Goal: Task Accomplishment & Management: Complete application form

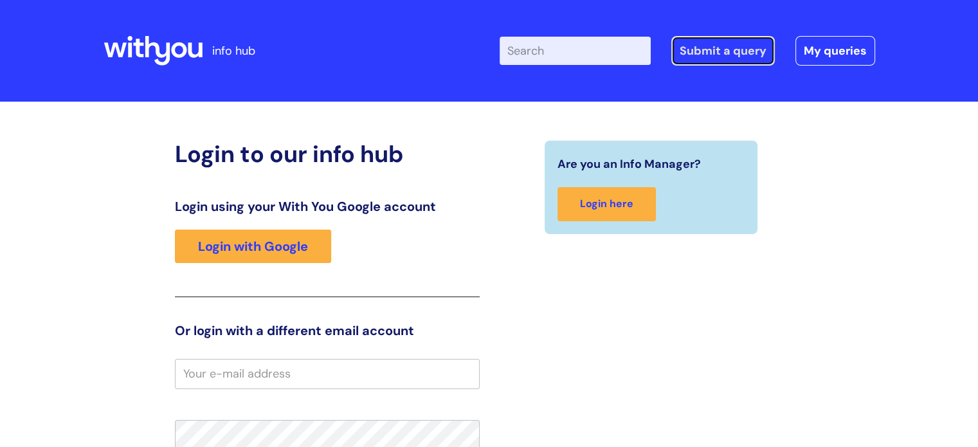
click at [689, 45] on link "Submit a query" at bounding box center [724, 51] width 104 height 30
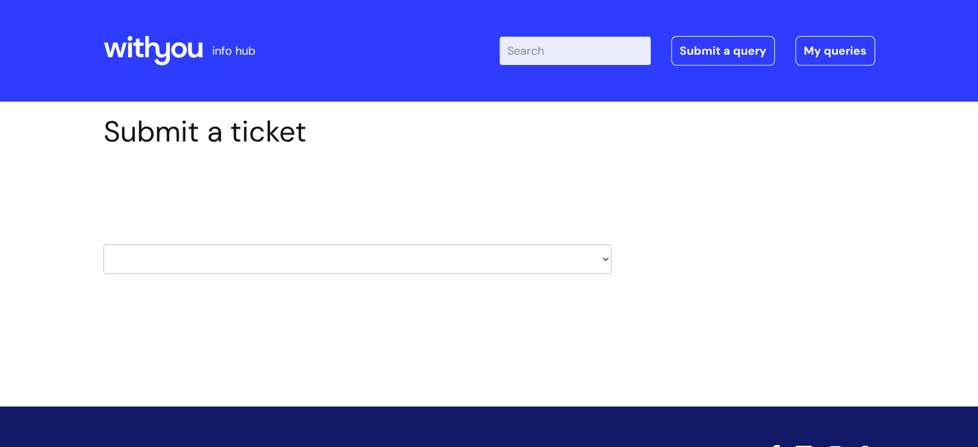
click at [298, 260] on select "HR / People IT and Support Clinical Drug Alerts Finance Accounts Data Support T…" at bounding box center [358, 259] width 508 height 30
select select "it_and_support"
click at [104, 244] on select "HR / People IT and Support Clinical Drug Alerts Finance Accounts Data Support T…" at bounding box center [358, 259] width 508 height 30
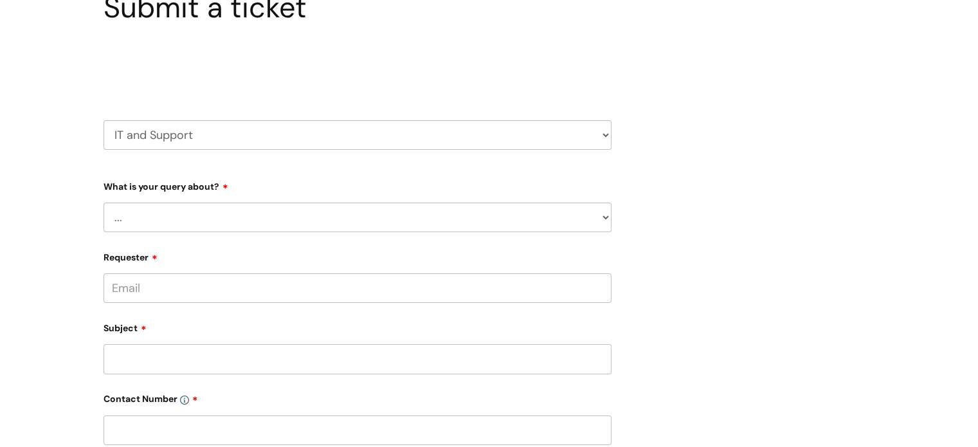
scroll to position [129, 0]
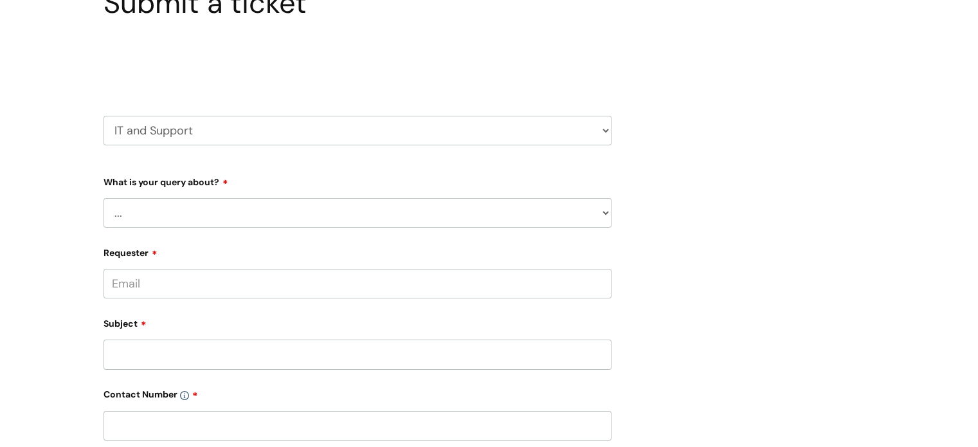
click at [206, 228] on form "Type Of Request ... Accounts (Finance) Alerts! (For clinical team) Data Protect…" at bounding box center [358, 438] width 508 height 534
click at [208, 227] on select "... Mobile Phone Reset & MFA Accounts, Starters and Leavers IT Hardware issue I…" at bounding box center [358, 213] width 508 height 30
select select "Accounts, Starters and Leavers"
click at [104, 198] on select "... Mobile Phone Reset & MFA Accounts, Starters and Leavers IT Hardware issue I…" at bounding box center [358, 213] width 508 height 30
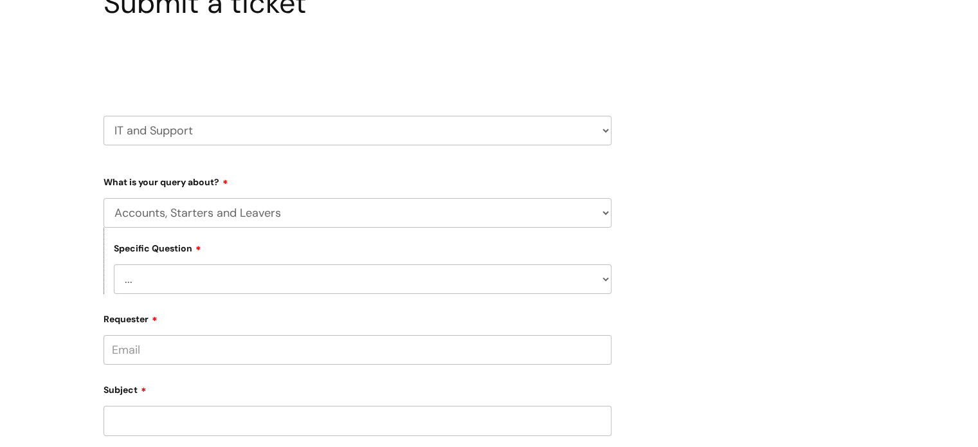
scroll to position [257, 0]
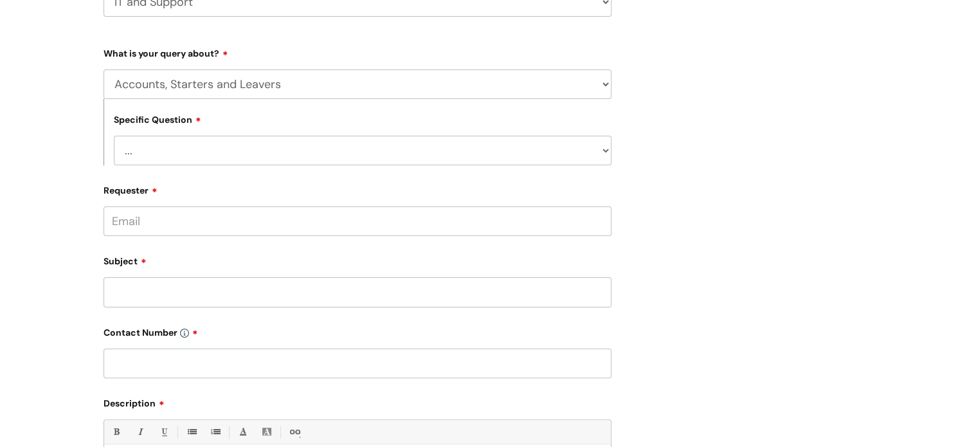
click at [229, 151] on select "... I have a new starter I have a leaver I need to make a change to an account …" at bounding box center [363, 151] width 498 height 30
select select "I need some information about an account"
click at [114, 136] on select "... I have a new starter I have a leaver I need to make a change to an account …" at bounding box center [363, 151] width 498 height 30
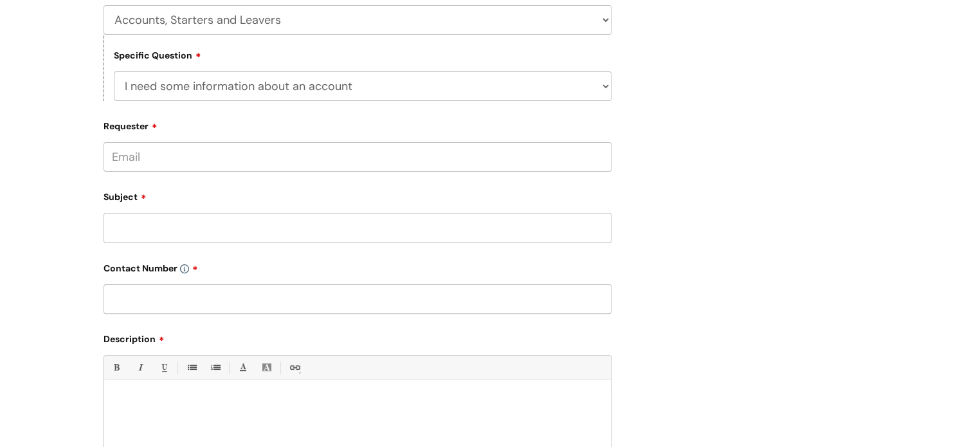
click at [179, 163] on input "Requester" at bounding box center [358, 157] width 508 height 30
type input "[PERSON_NAME][EMAIL_ADDRESS][PERSON_NAME][DOMAIN_NAME]"
click at [185, 227] on input "Subject" at bounding box center [358, 228] width 508 height 30
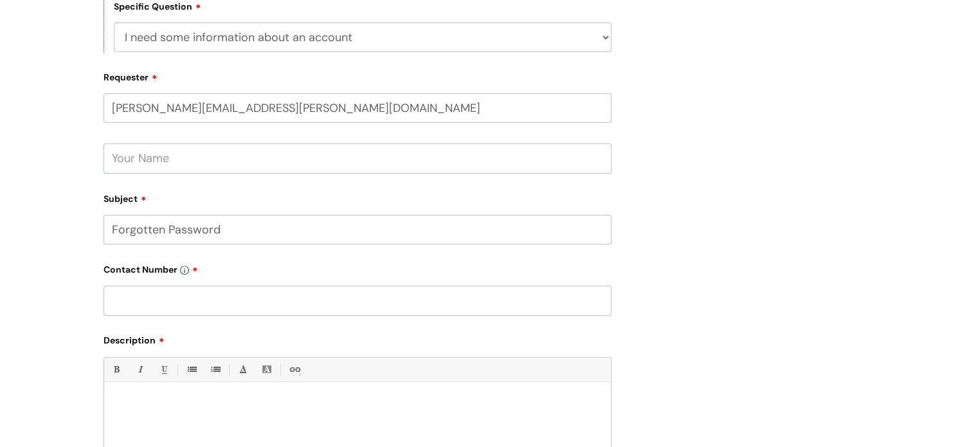
scroll to position [450, 0]
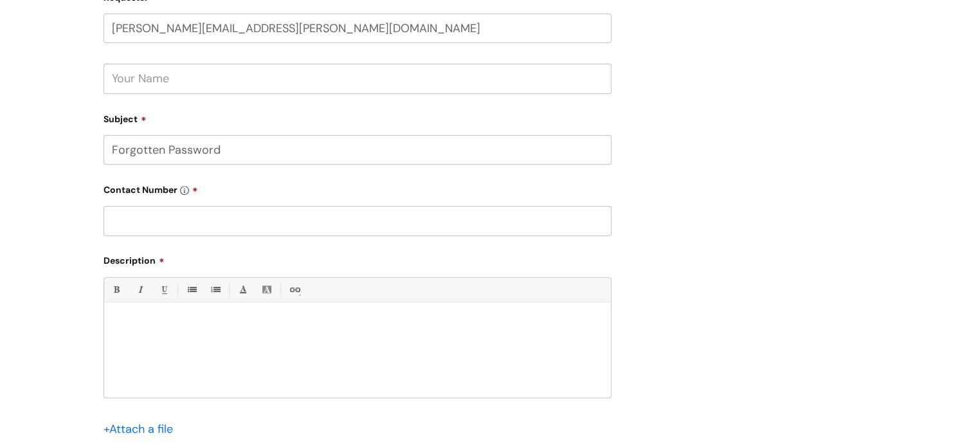
type input "Forgotten Password"
click at [223, 232] on input "text" at bounding box center [358, 221] width 508 height 30
paste input "07581 079654"
type input "07581 079654"
click at [259, 316] on div at bounding box center [357, 353] width 507 height 89
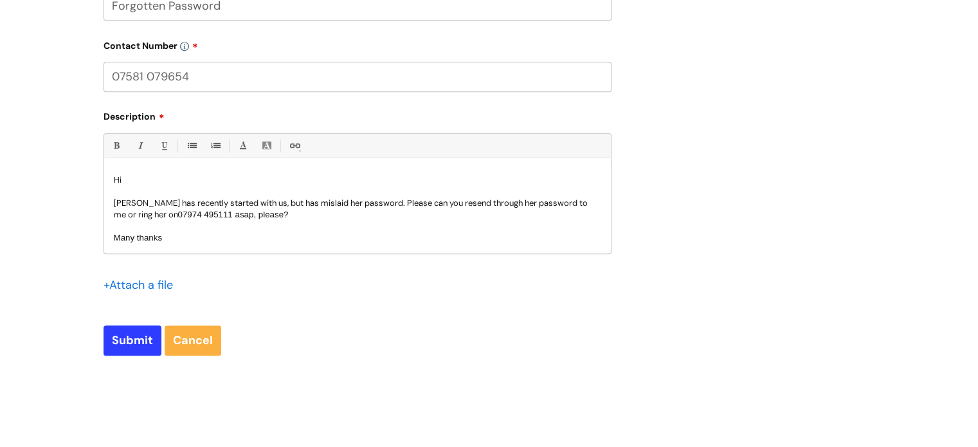
scroll to position [643, 0]
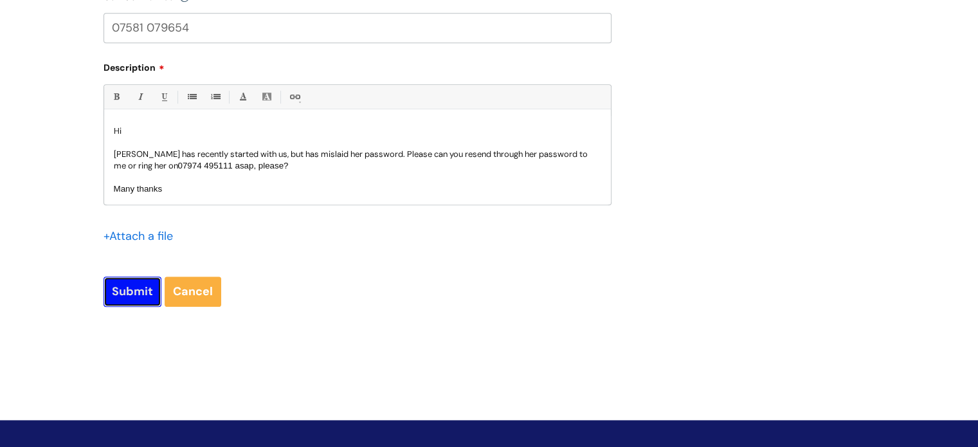
click at [123, 295] on input "Submit" at bounding box center [133, 292] width 58 height 30
type input "Please Wait..."
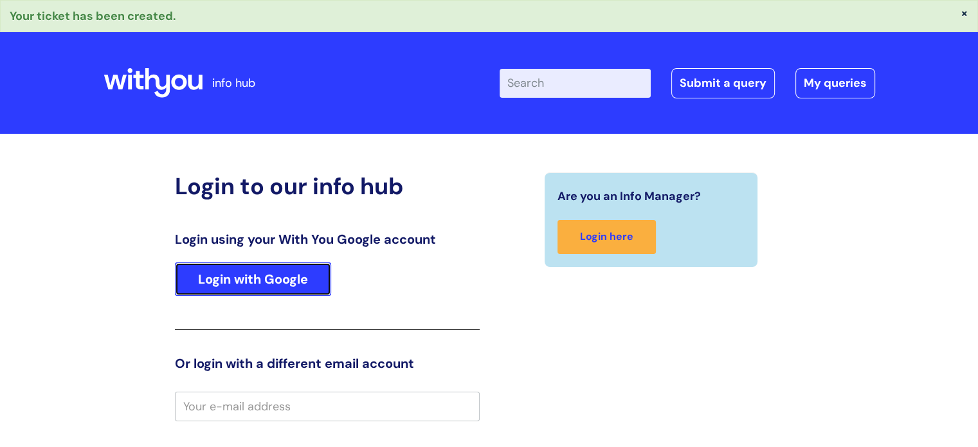
click at [256, 279] on link "Login with Google" at bounding box center [253, 278] width 156 height 33
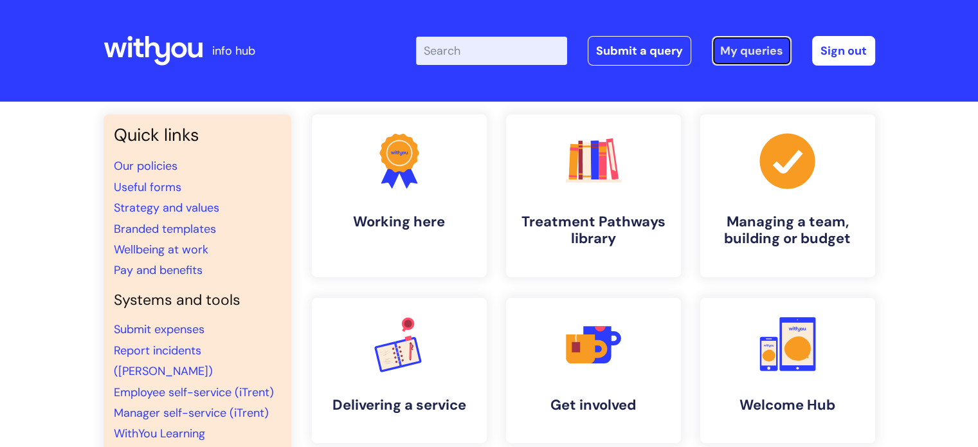
click at [733, 48] on link "My queries" at bounding box center [752, 51] width 80 height 30
